Goal: Use online tool/utility: Utilize a website feature to perform a specific function

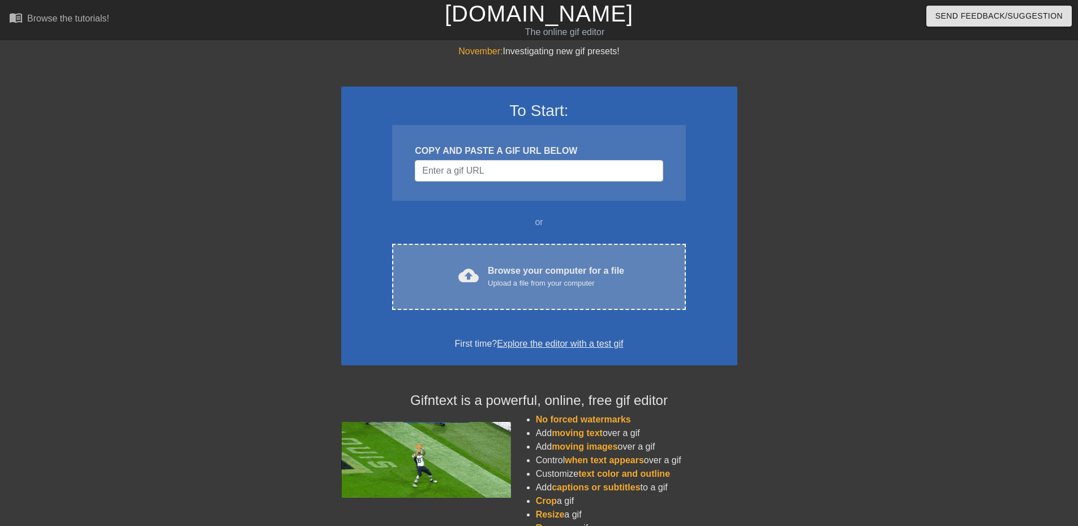
click at [526, 253] on div "cloud_upload Browse your computer for a file Upload a file from your computer C…" at bounding box center [538, 277] width 293 height 66
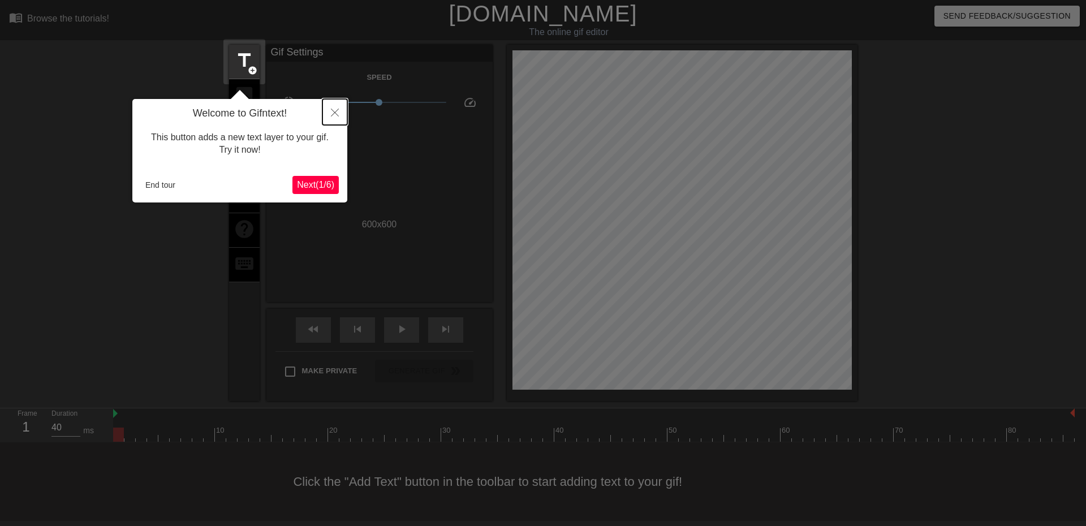
click at [336, 117] on icon "Close" at bounding box center [335, 113] width 8 height 8
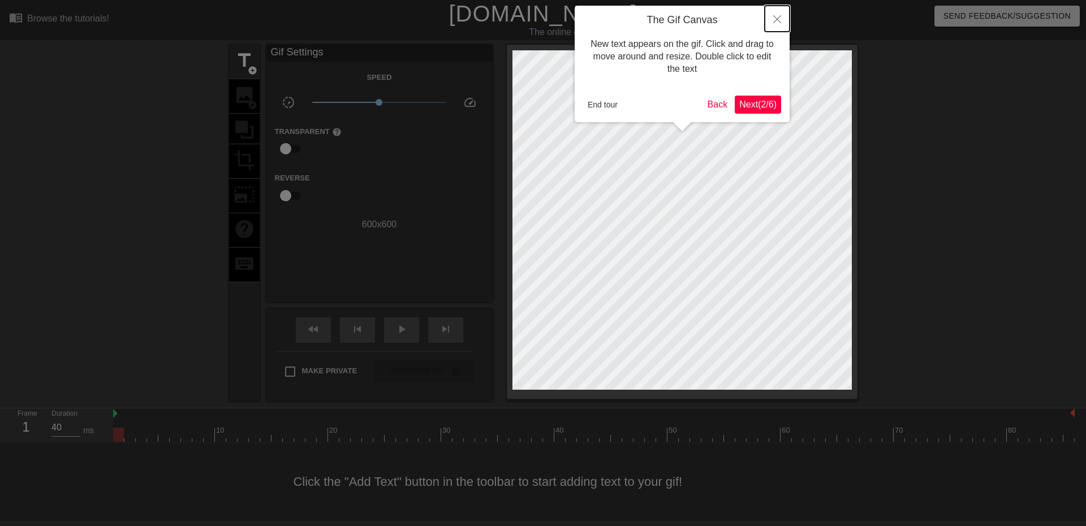
click at [771, 25] on button "Close" at bounding box center [777, 19] width 25 height 26
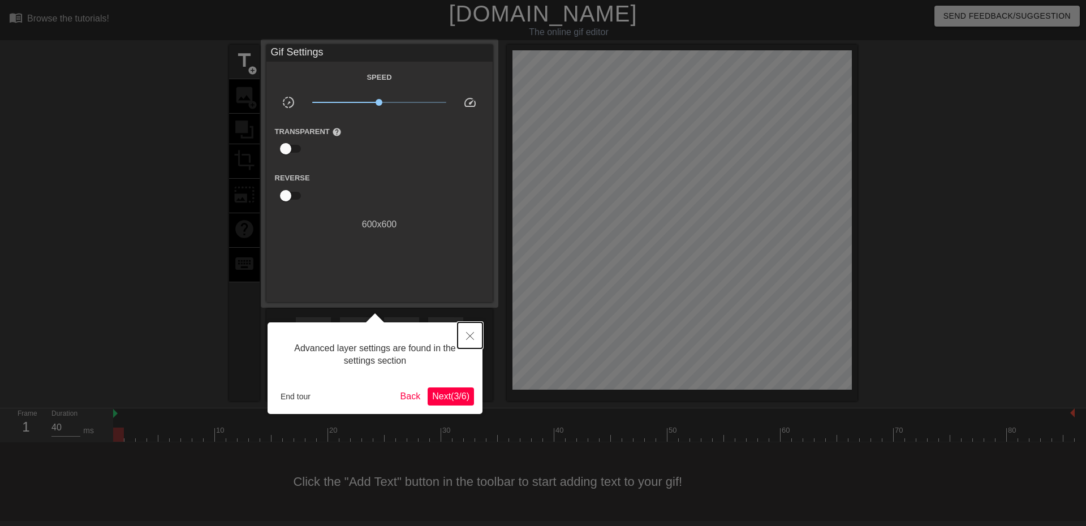
click at [472, 336] on icon "Close" at bounding box center [470, 336] width 8 height 8
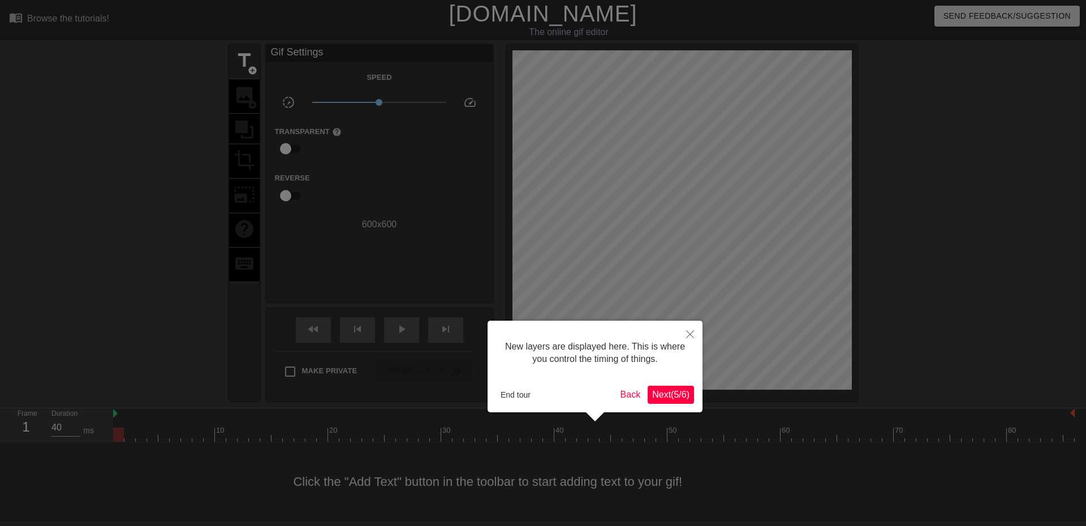
scroll to position [10, 0]
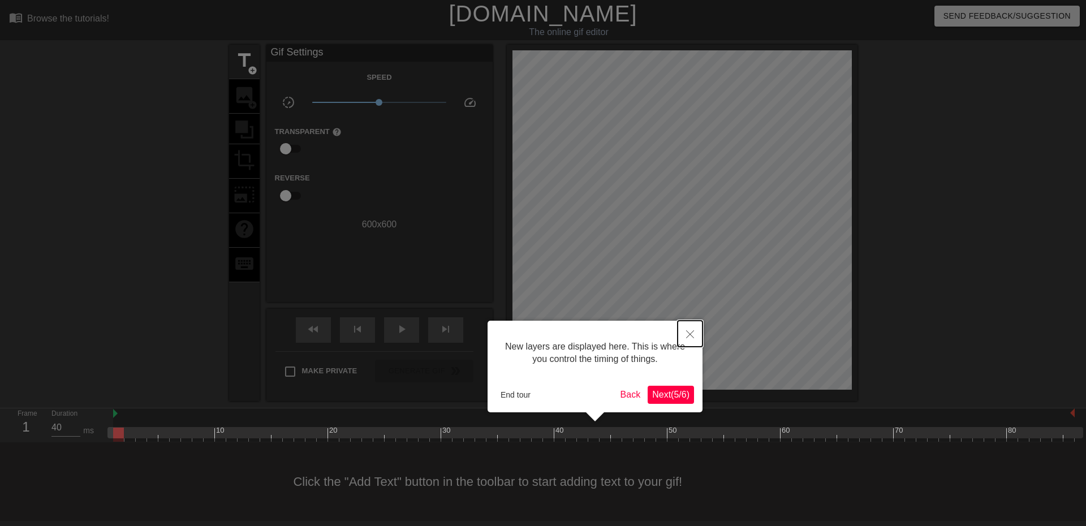
click at [692, 337] on icon "Close" at bounding box center [690, 334] width 8 height 8
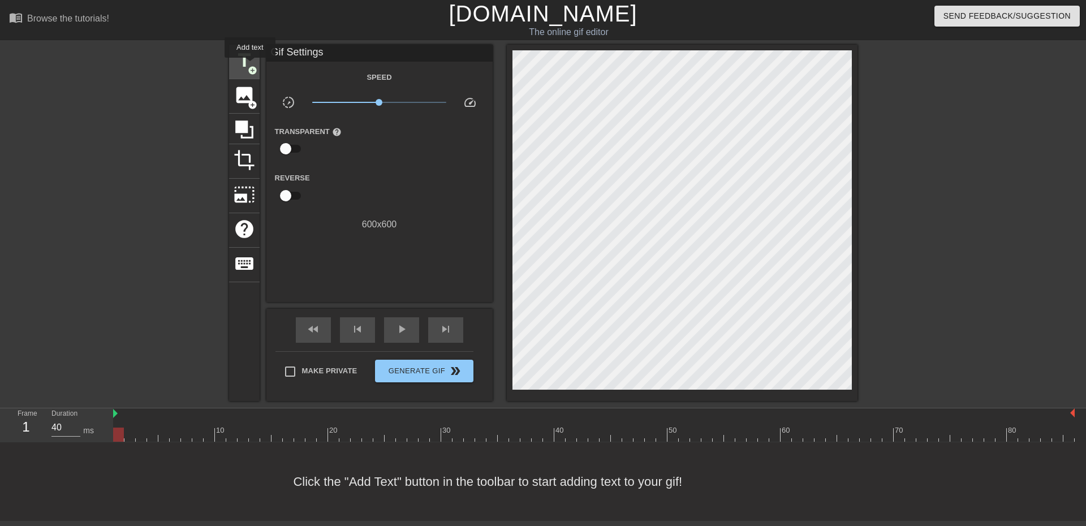
click at [250, 66] on span "add_circle" at bounding box center [253, 71] width 10 height 10
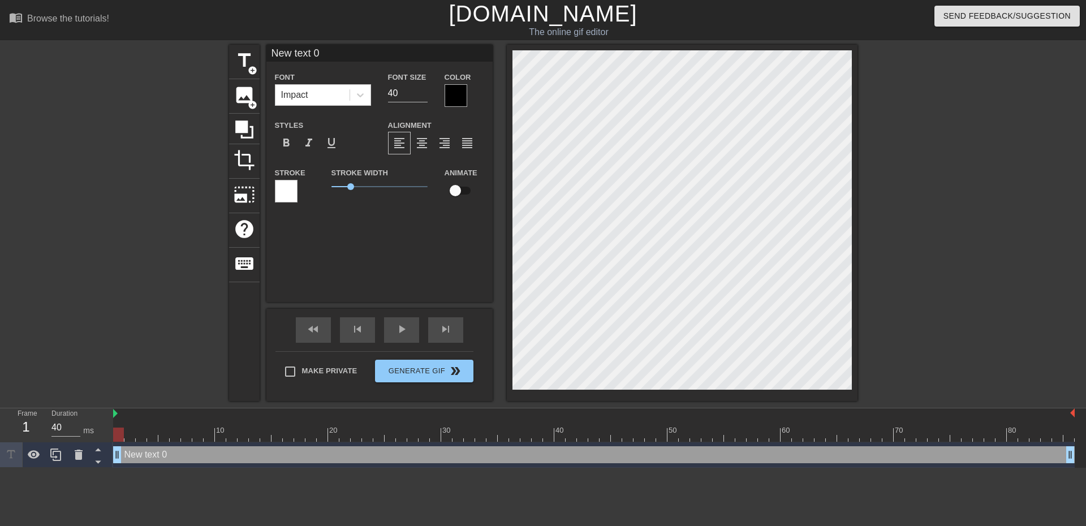
click at [325, 51] on input "New text 0" at bounding box center [380, 53] width 226 height 17
drag, startPoint x: 351, startPoint y: 56, endPoint x: 234, endPoint y: 40, distance: 117.6
click at [236, 42] on div "menu_book Browse the tutorials! [DOMAIN_NAME] The online gif editor Send Feedba…" at bounding box center [543, 234] width 1086 height 468
paste input "[URL][DOMAIN_NAME]"
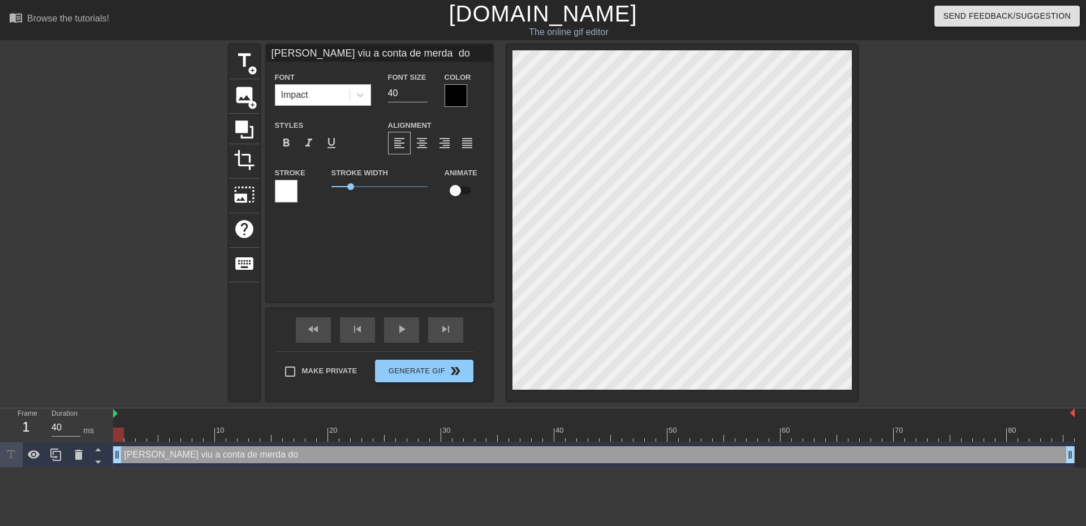
click at [436, 50] on input "[PERSON_NAME] viu a conta de merda do" at bounding box center [380, 53] width 226 height 17
paste input "A1Mb0t"
type input "Alguém viu a conta de merda do A1Mb0t"
drag, startPoint x: 433, startPoint y: 51, endPoint x: 229, endPoint y: 43, distance: 205.0
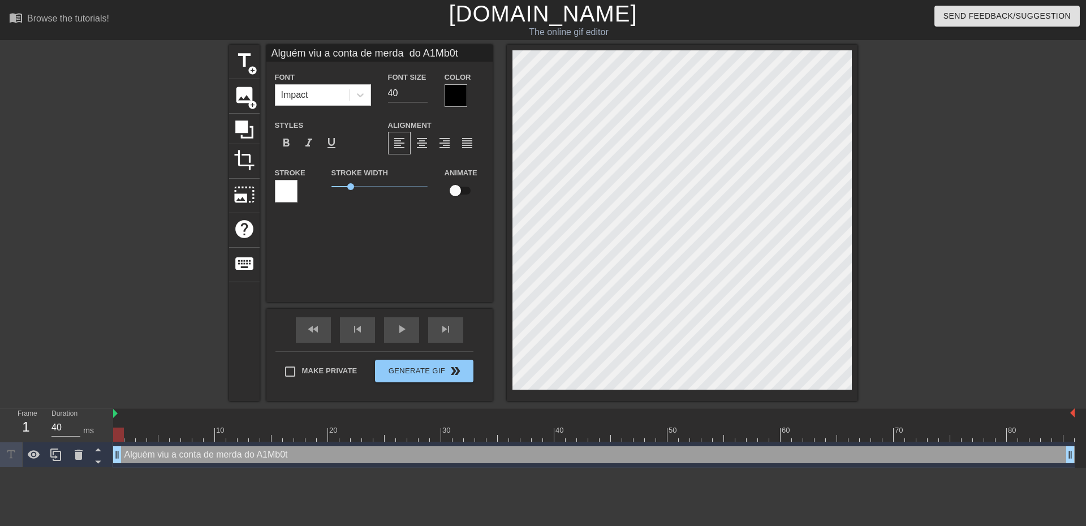
click at [229, 43] on div "menu_book Browse the tutorials! [DOMAIN_NAME] The online gif editor Send Feedba…" at bounding box center [543, 234] width 1086 height 468
drag, startPoint x: 416, startPoint y: 93, endPoint x: 364, endPoint y: 91, distance: 51.5
click at [364, 92] on div "Font Impact Font Size 40 Color" at bounding box center [380, 88] width 226 height 37
type input "30"
click at [653, 468] on html "menu_book Browse the tutorials! [DOMAIN_NAME] The online gif editor Send Feedba…" at bounding box center [543, 234] width 1086 height 468
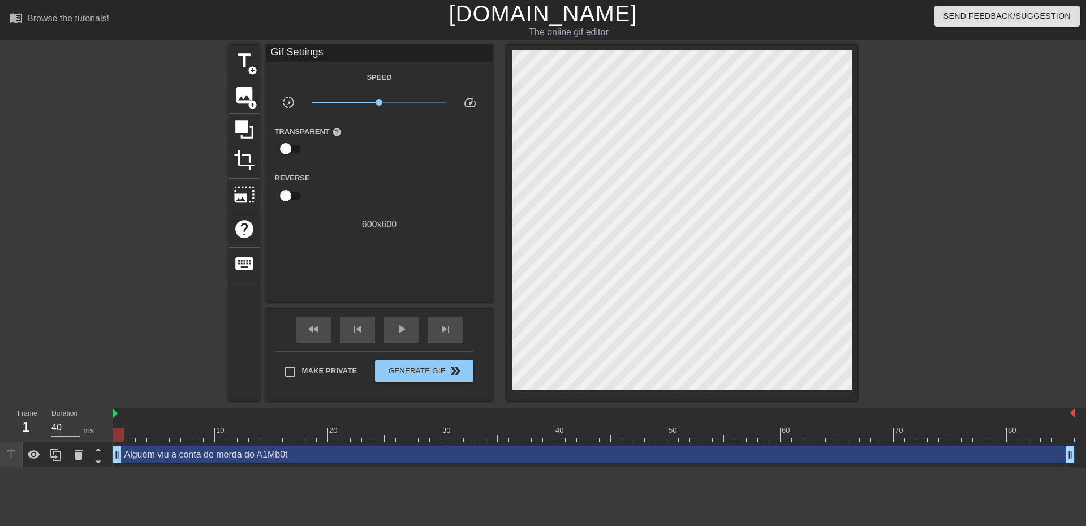
click at [588, 457] on div "Alguém viu a conta de merda do A1Mb0t drag_handle drag_handle" at bounding box center [594, 454] width 962 height 17
click at [440, 377] on button "Generate Gif double_arrow" at bounding box center [424, 371] width 98 height 23
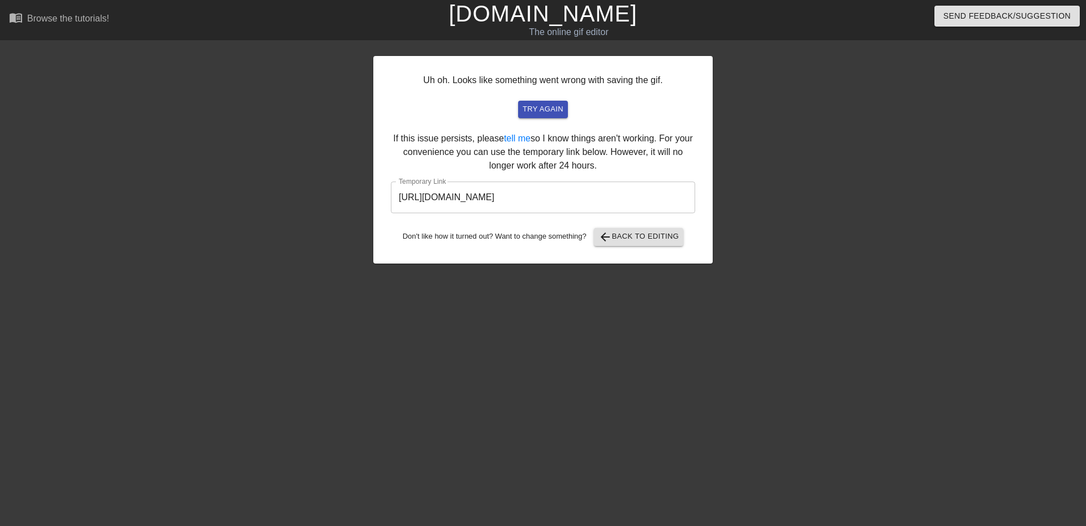
click at [625, 194] on input "[URL][DOMAIN_NAME]" at bounding box center [543, 198] width 304 height 32
drag, startPoint x: 655, startPoint y: 199, endPoint x: 317, endPoint y: 185, distance: 338.1
click at [283, 191] on div "Uh oh. Looks like something went wrong with saving the gif. try again If this i…" at bounding box center [543, 215] width 1086 height 340
